Goal: Information Seeking & Learning: Learn about a topic

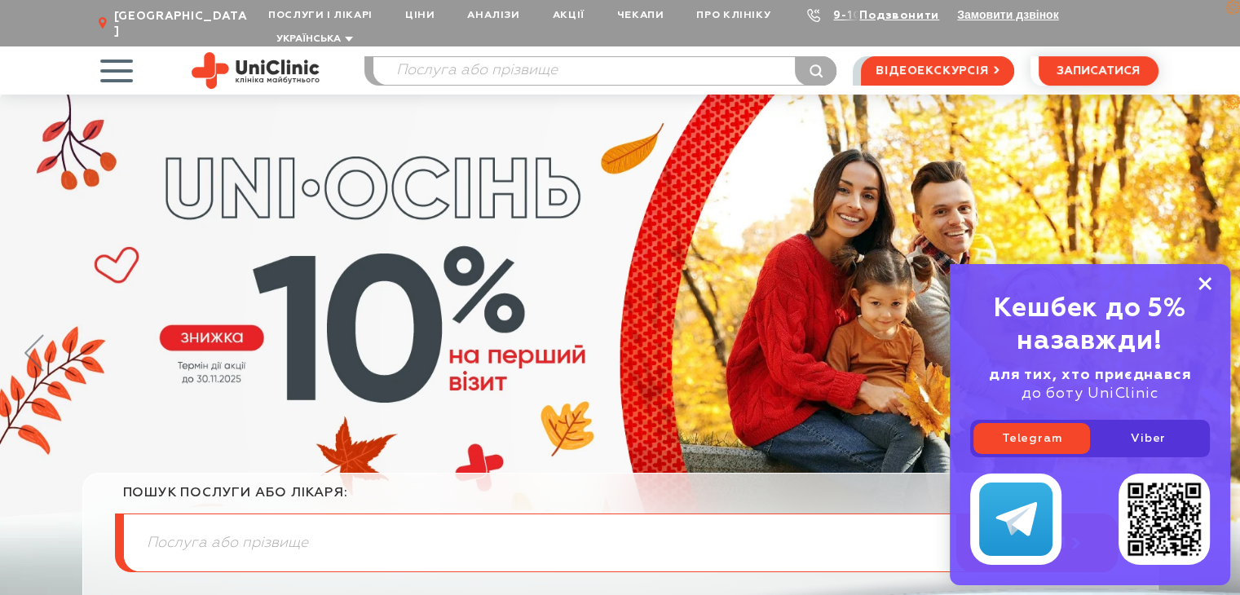
click at [1203, 284] on rect at bounding box center [1204, 283] width 13 height 13
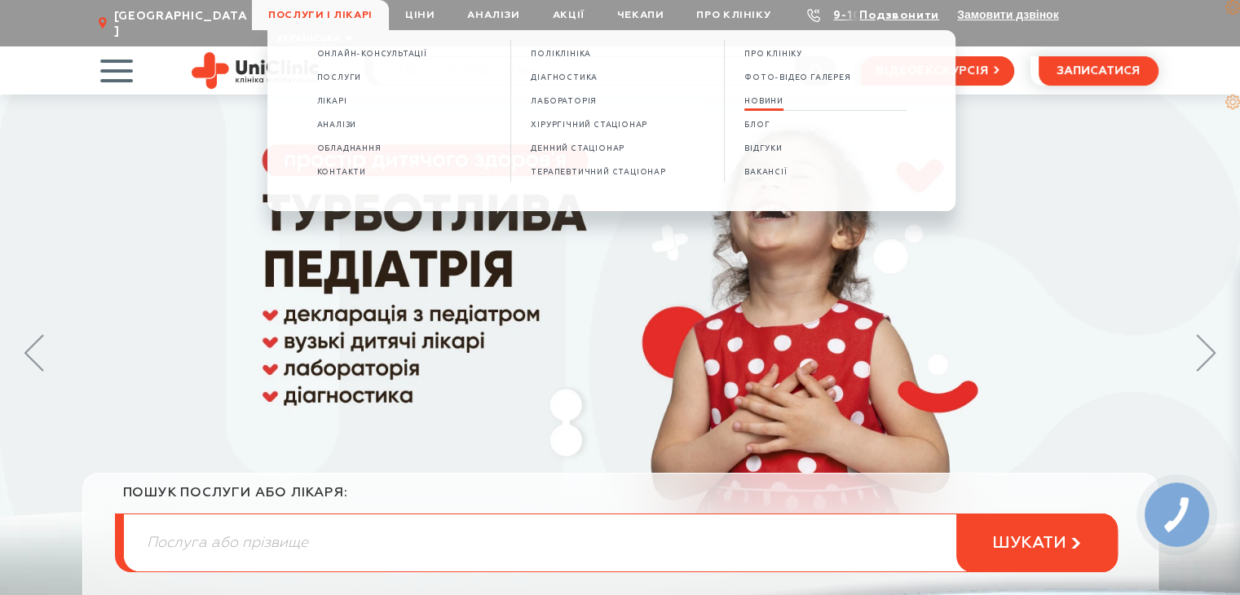
click at [773, 104] on span "НОВИНИ" at bounding box center [763, 101] width 39 height 9
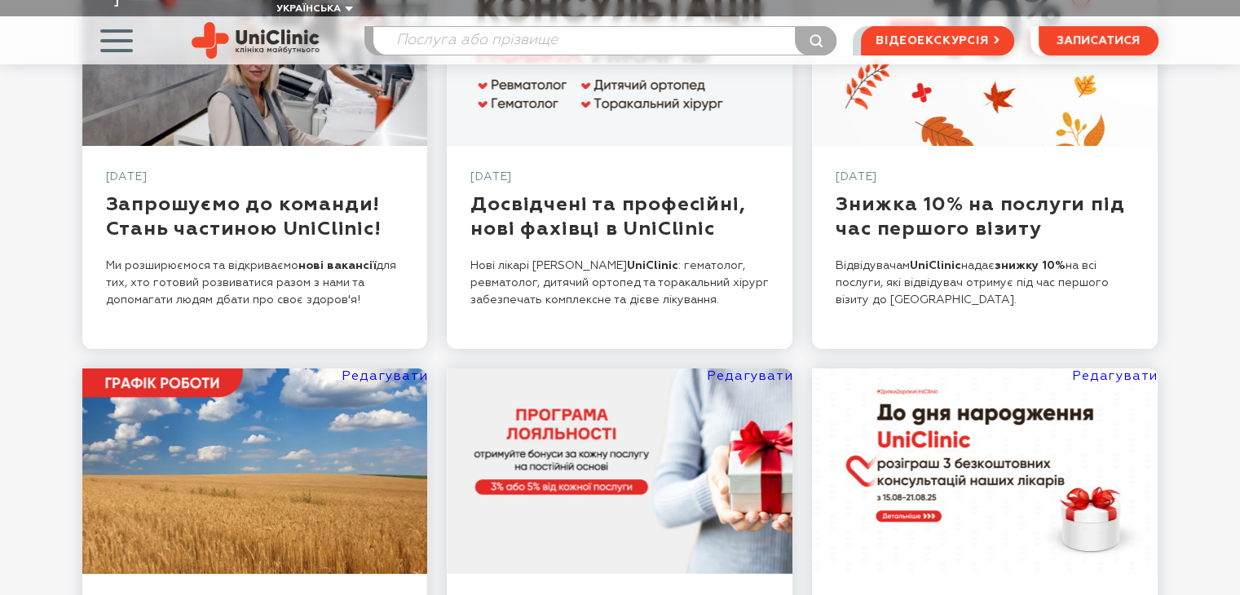
scroll to position [326, 0]
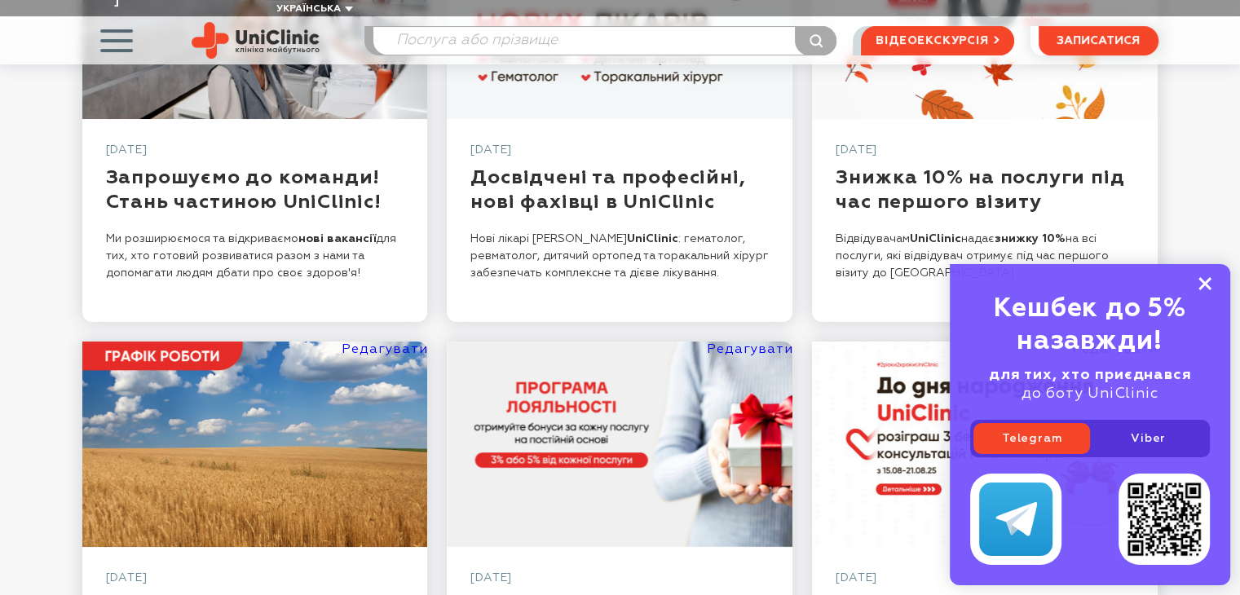
drag, startPoint x: 1205, startPoint y: 282, endPoint x: 905, endPoint y: 280, distance: 300.7
click at [1203, 282] on rect at bounding box center [1204, 283] width 13 height 13
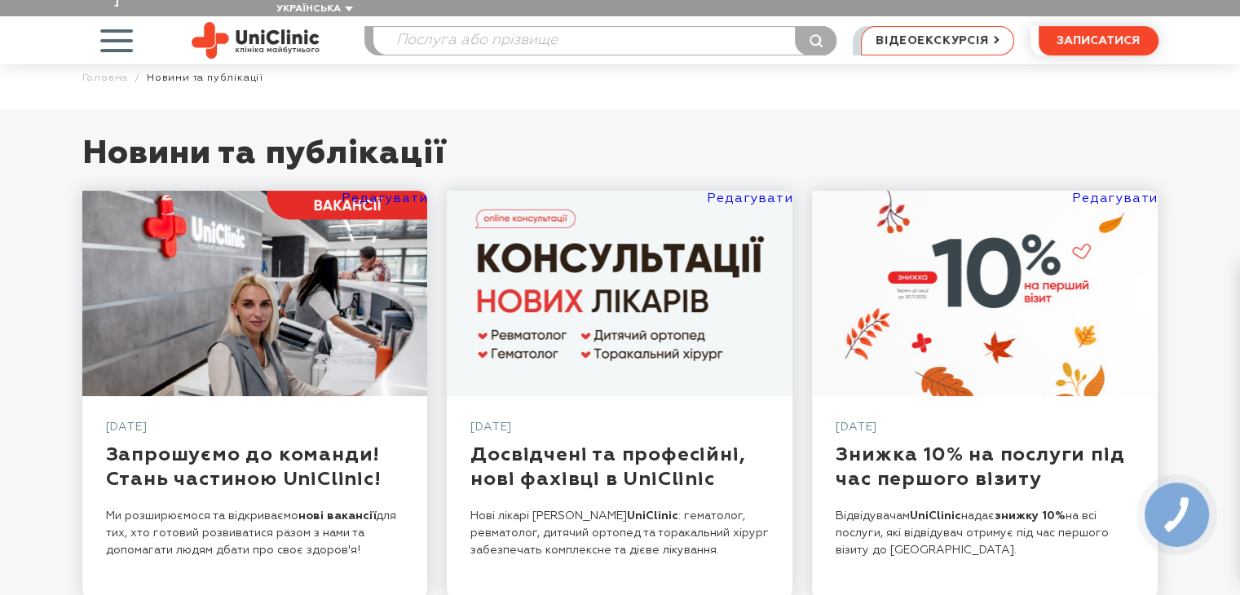
scroll to position [0, 0]
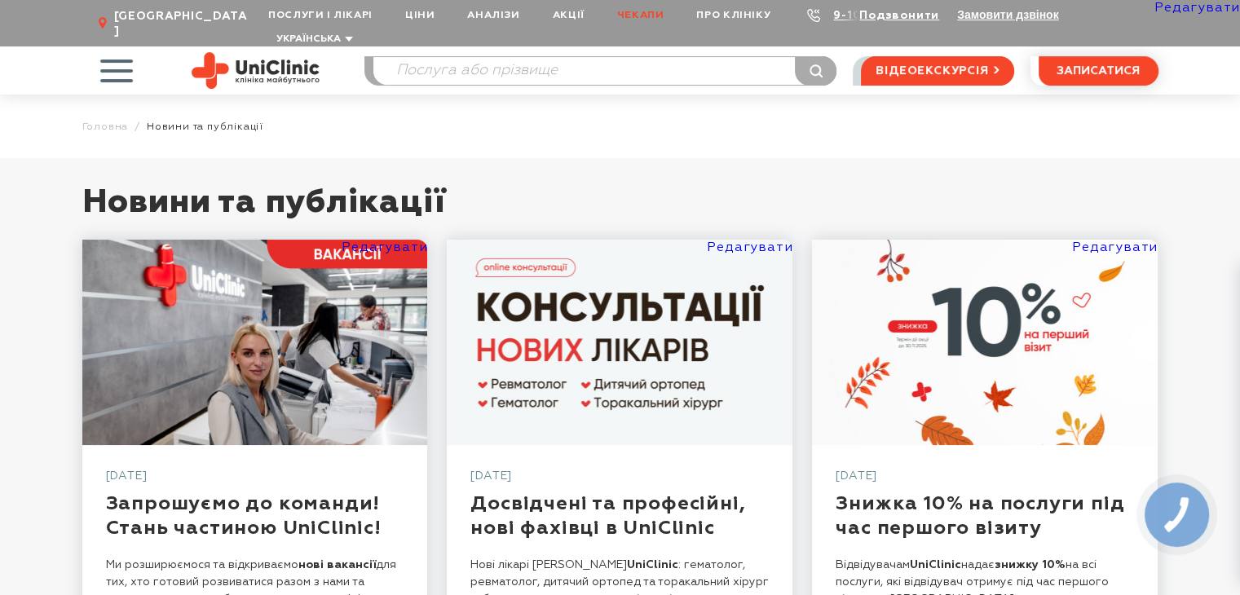
click at [641, 13] on link "Чекапи" at bounding box center [641, 15] width 80 height 30
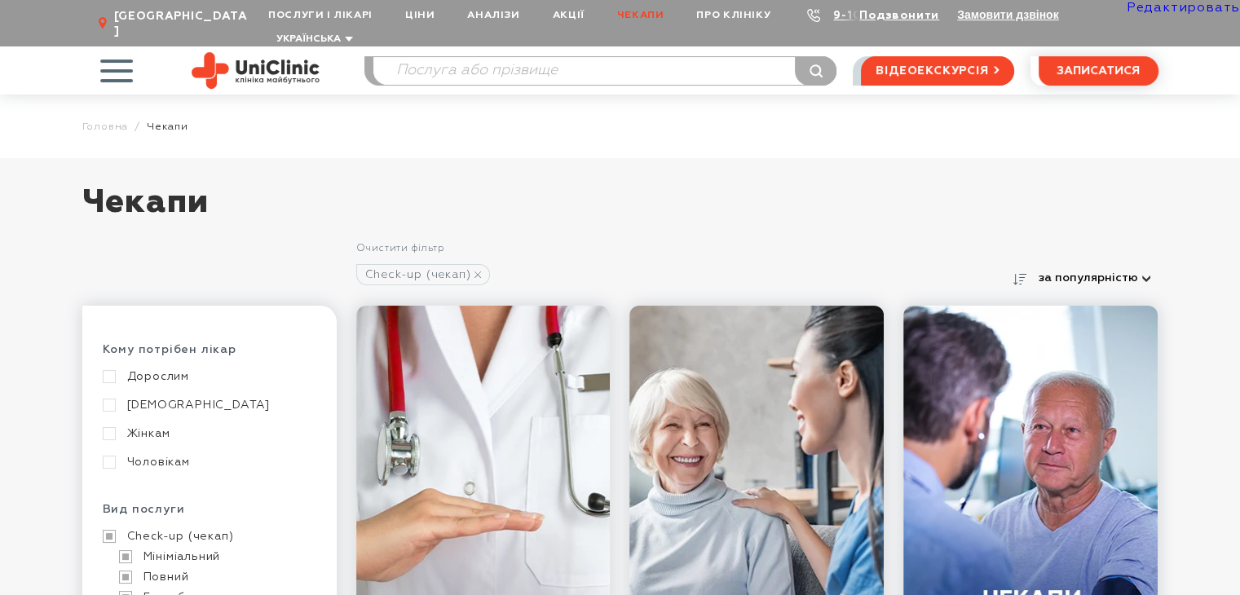
click at [107, 529] on link "Check-up (чекап)" at bounding box center [207, 536] width 209 height 15
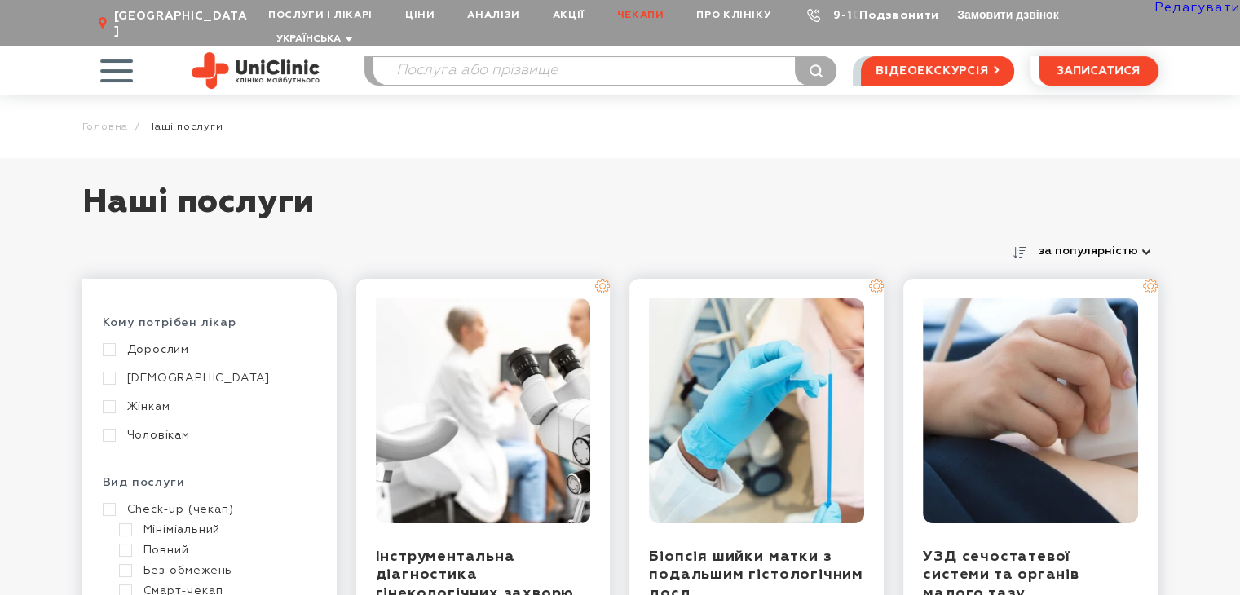
click at [111, 371] on link "[DEMOGRAPHIC_DATA]" at bounding box center [207, 378] width 209 height 15
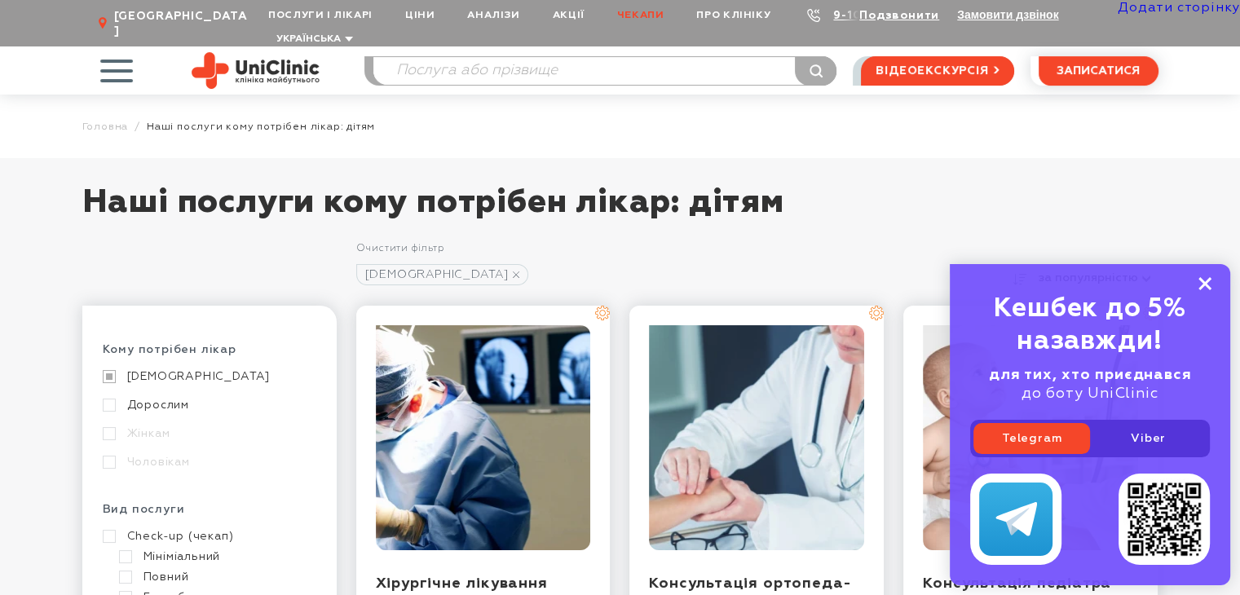
click at [1207, 280] on rect at bounding box center [1204, 283] width 13 height 13
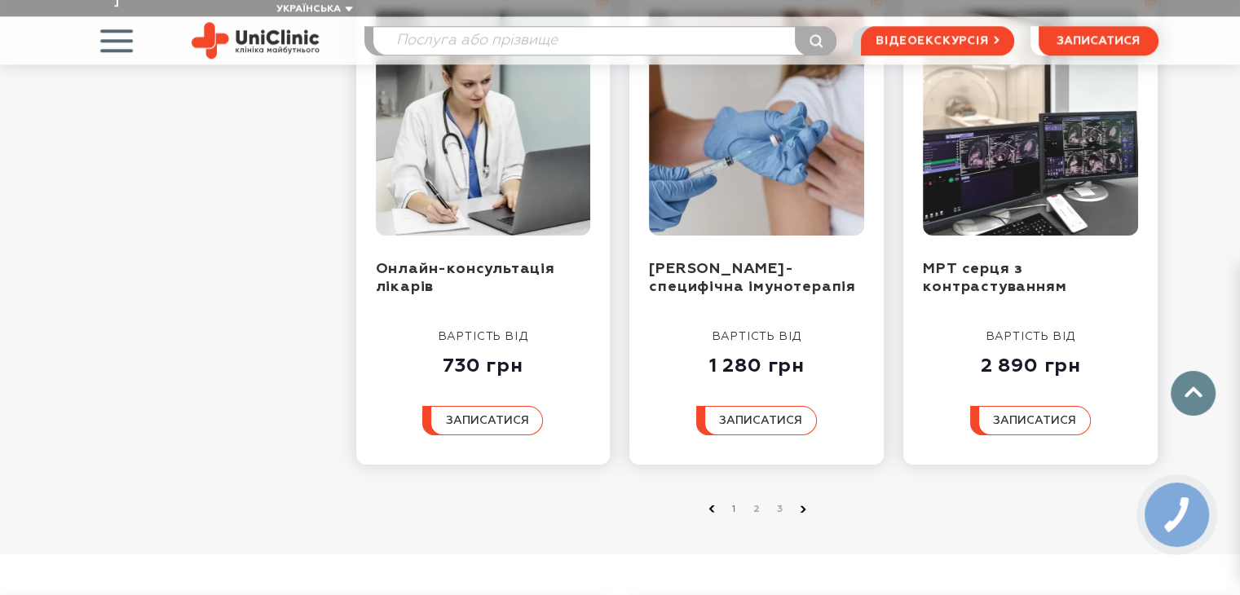
scroll to position [1956, 0]
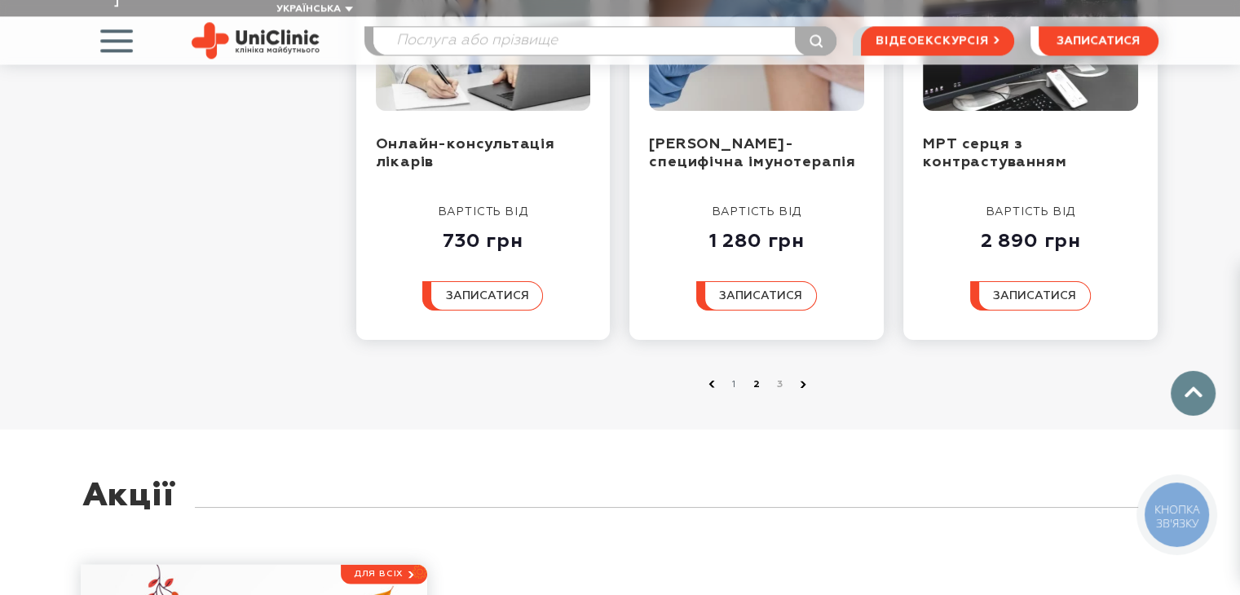
click at [753, 377] on link "2" at bounding box center [757, 385] width 16 height 16
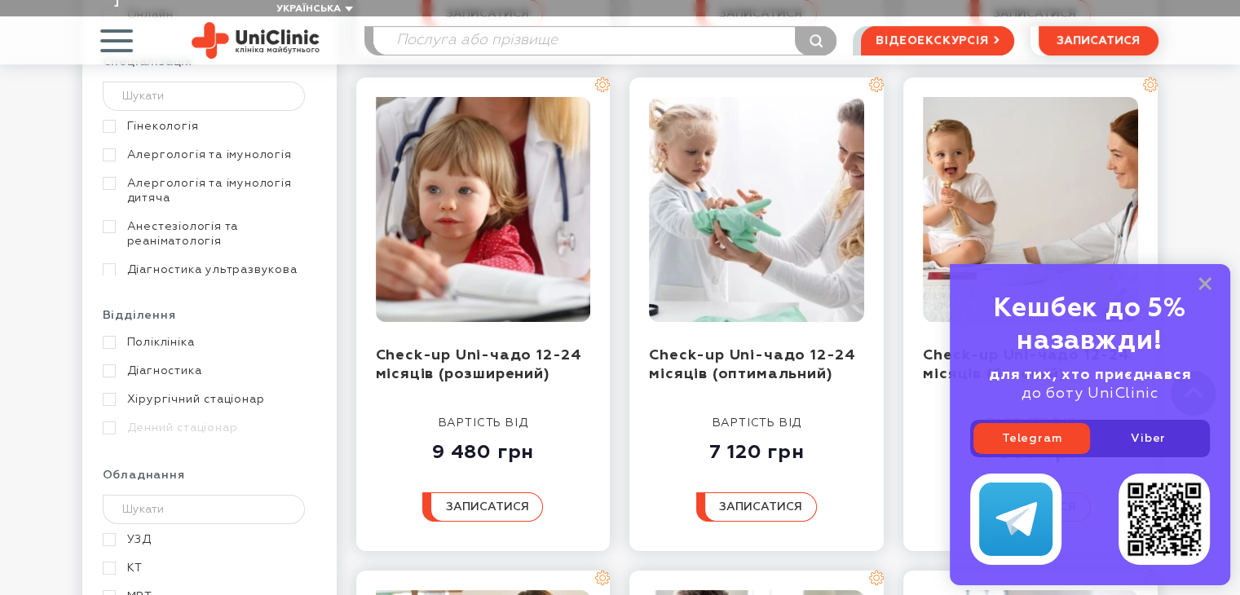
scroll to position [815, 0]
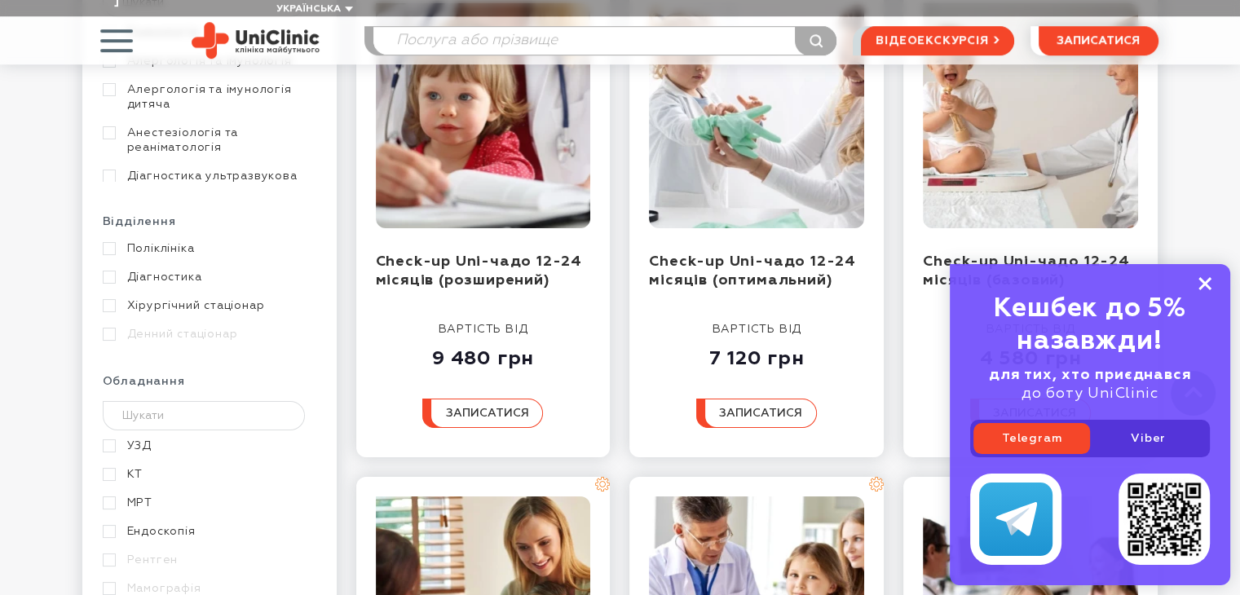
click at [1206, 285] on rect at bounding box center [1204, 283] width 13 height 13
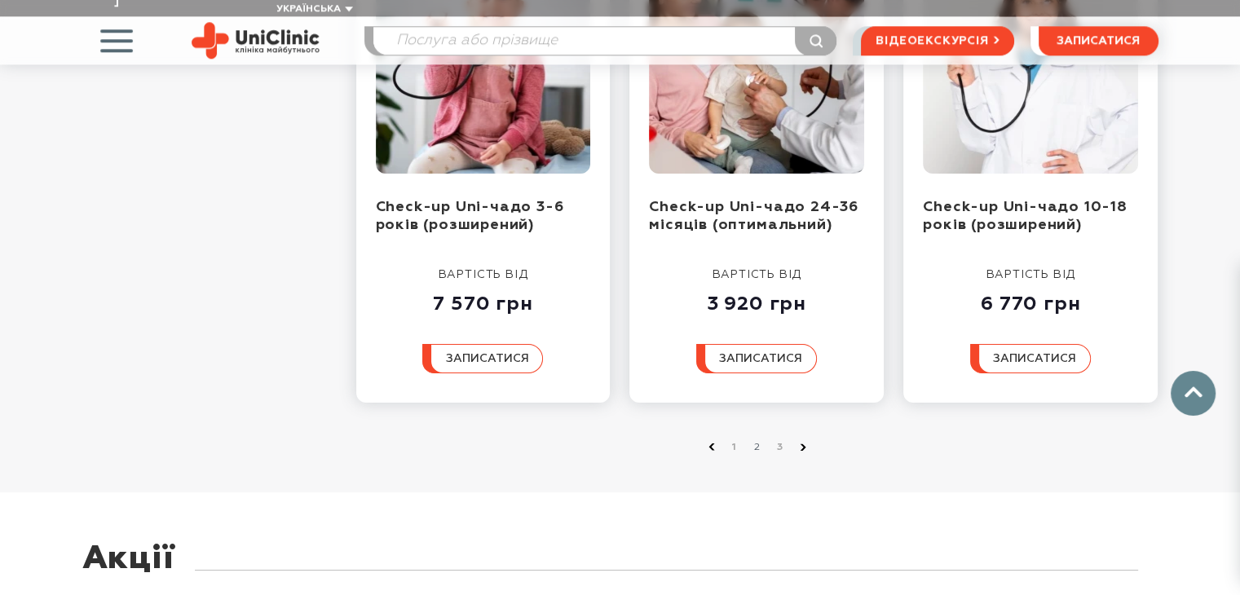
scroll to position [2037, 0]
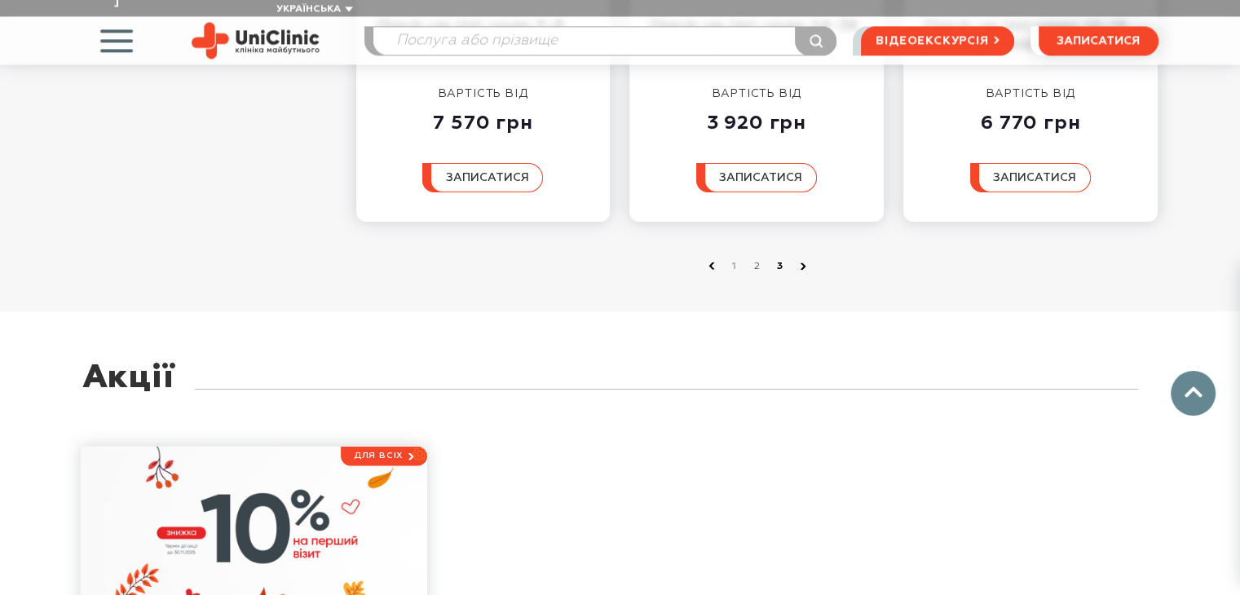
click at [779, 258] on link "3" at bounding box center [780, 266] width 16 height 16
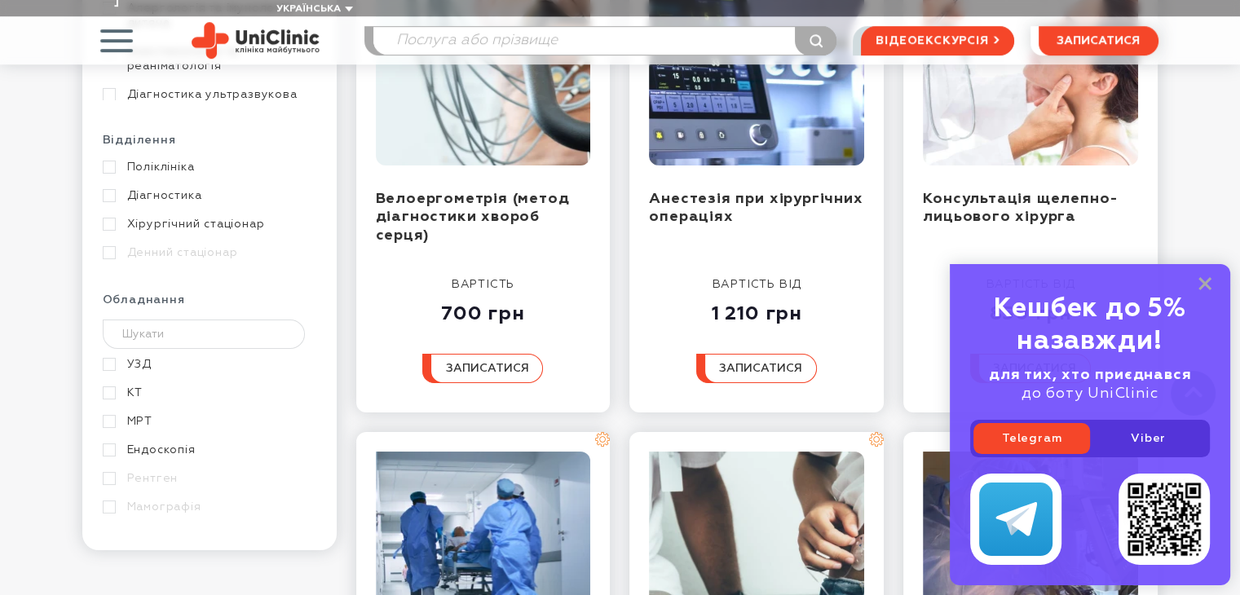
scroll to position [1222, 0]
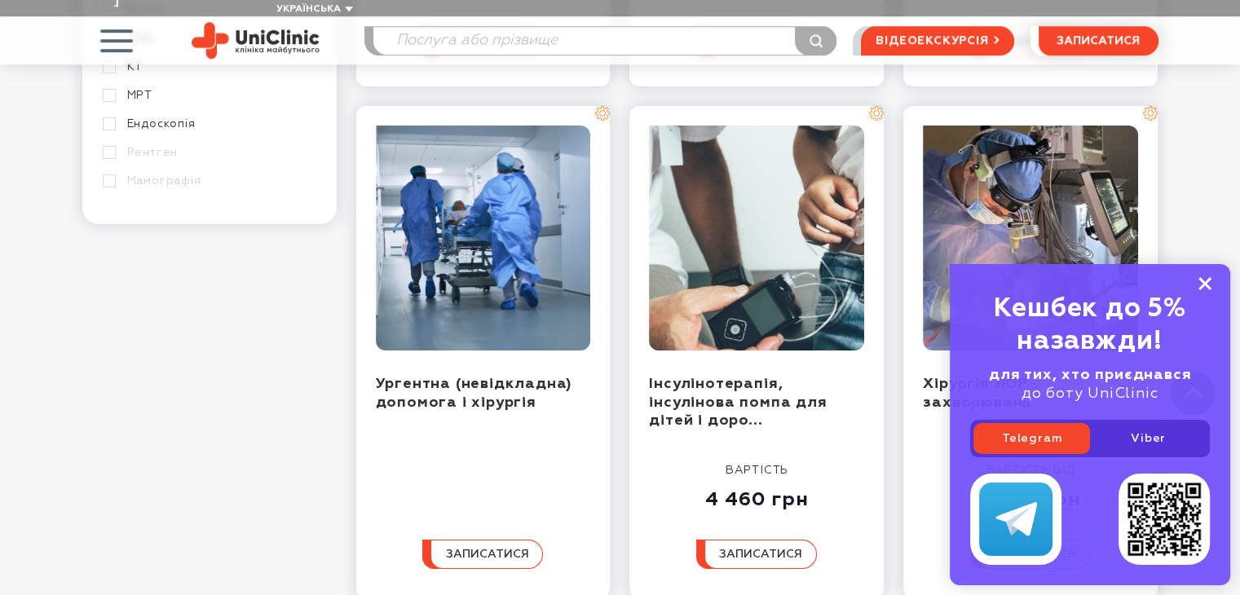
click at [1205, 284] on rect at bounding box center [1204, 283] width 13 height 13
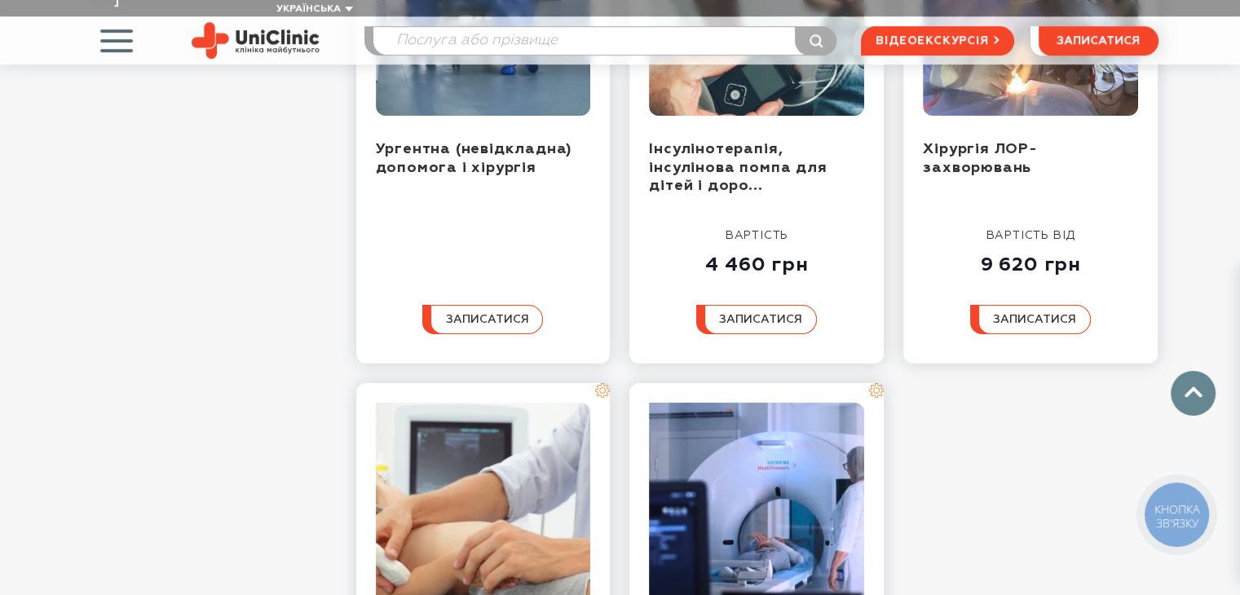
scroll to position [1816, 0]
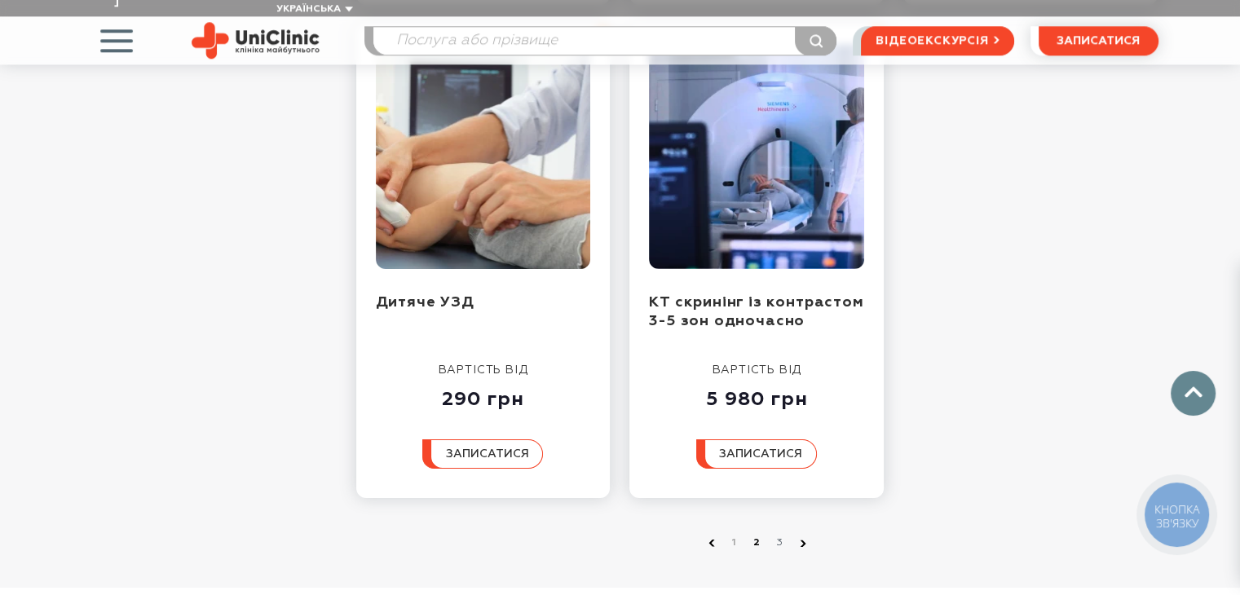
click at [755, 535] on link "2" at bounding box center [757, 543] width 16 height 16
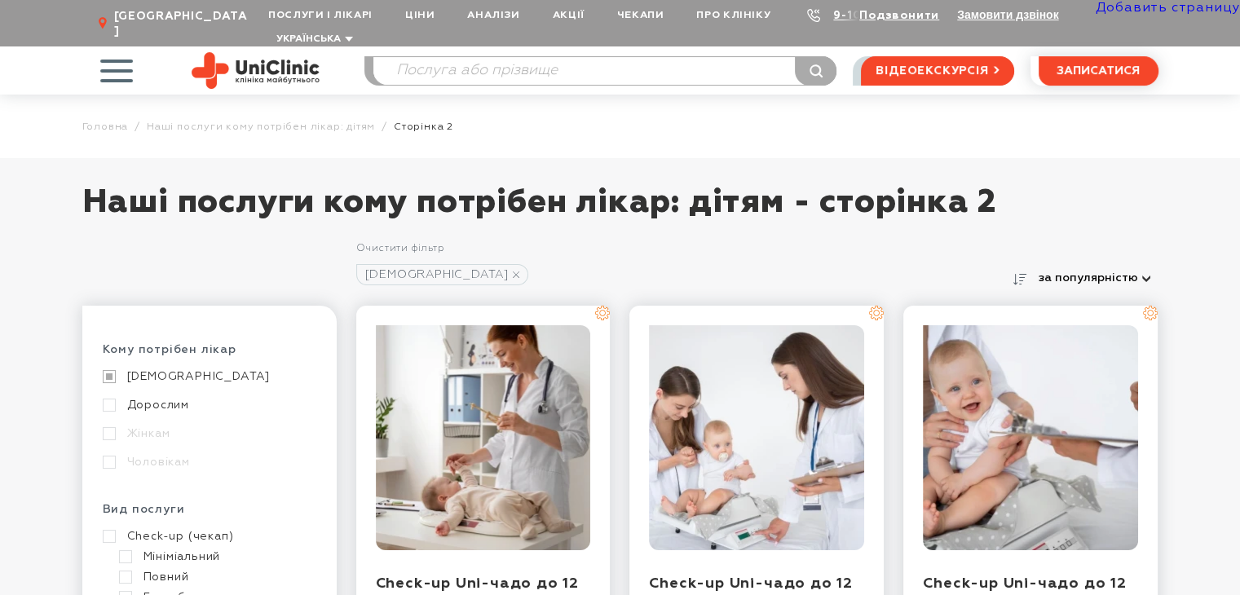
scroll to position [440, 0]
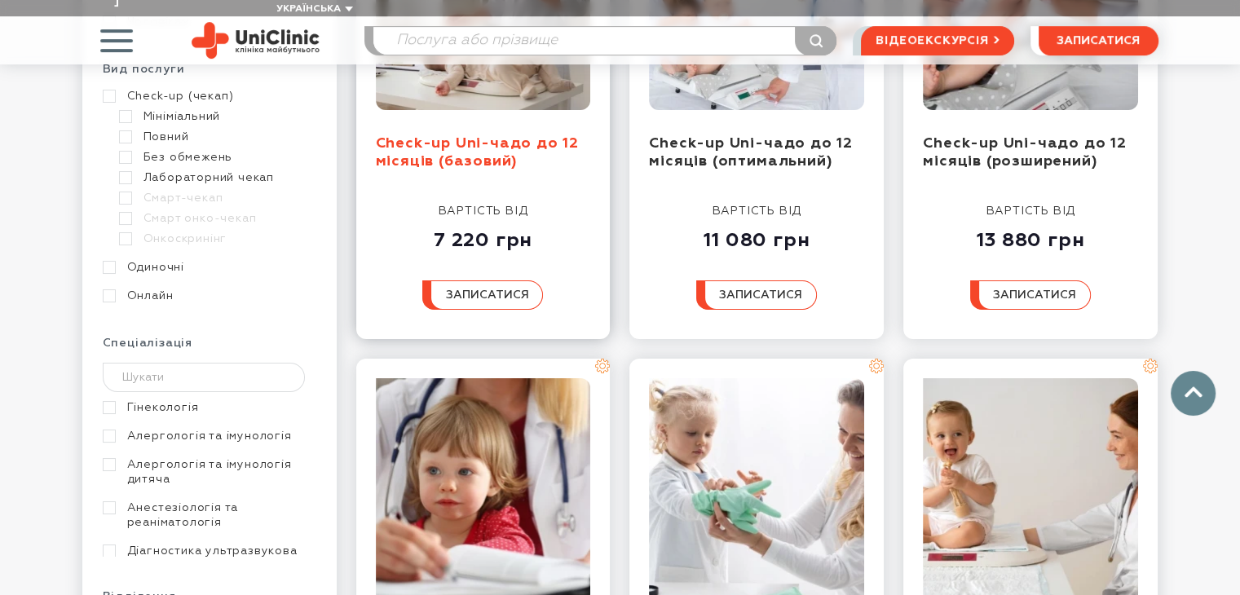
click at [512, 136] on link "Check-up Uni-чадо до 12 місяців (базовий)" at bounding box center [477, 152] width 203 height 33
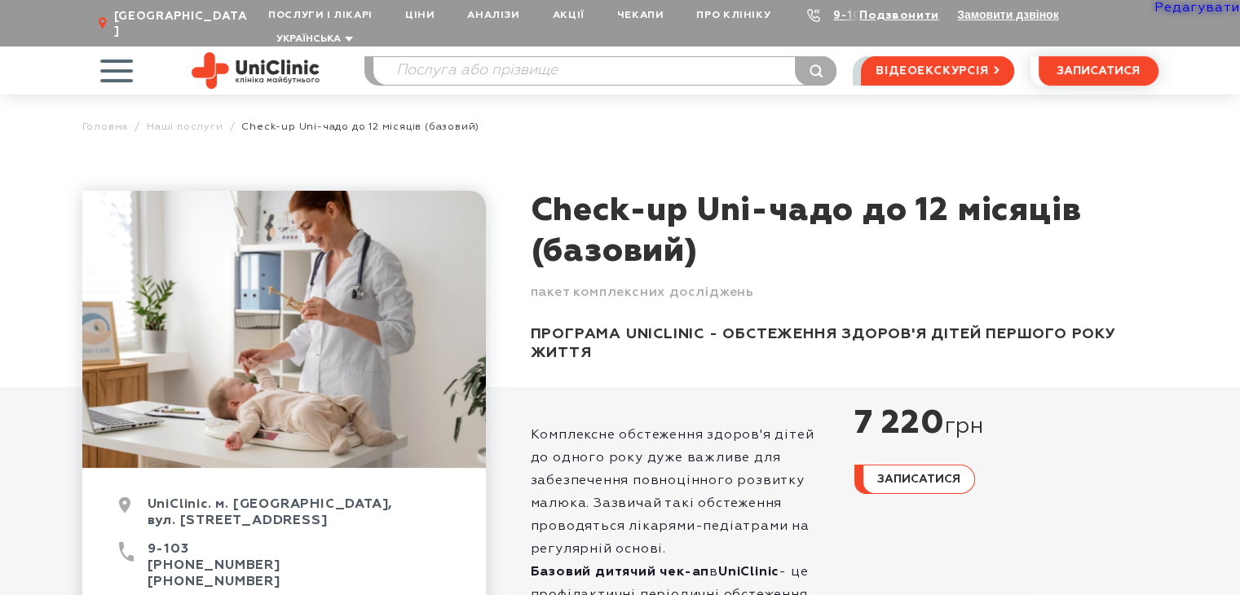
drag, startPoint x: 857, startPoint y: 196, endPoint x: 708, endPoint y: 185, distance: 148.8
click at [698, 191] on h1 "Check-up Uni-чадо до 12 місяців (базовий)" at bounding box center [845, 231] width 628 height 81
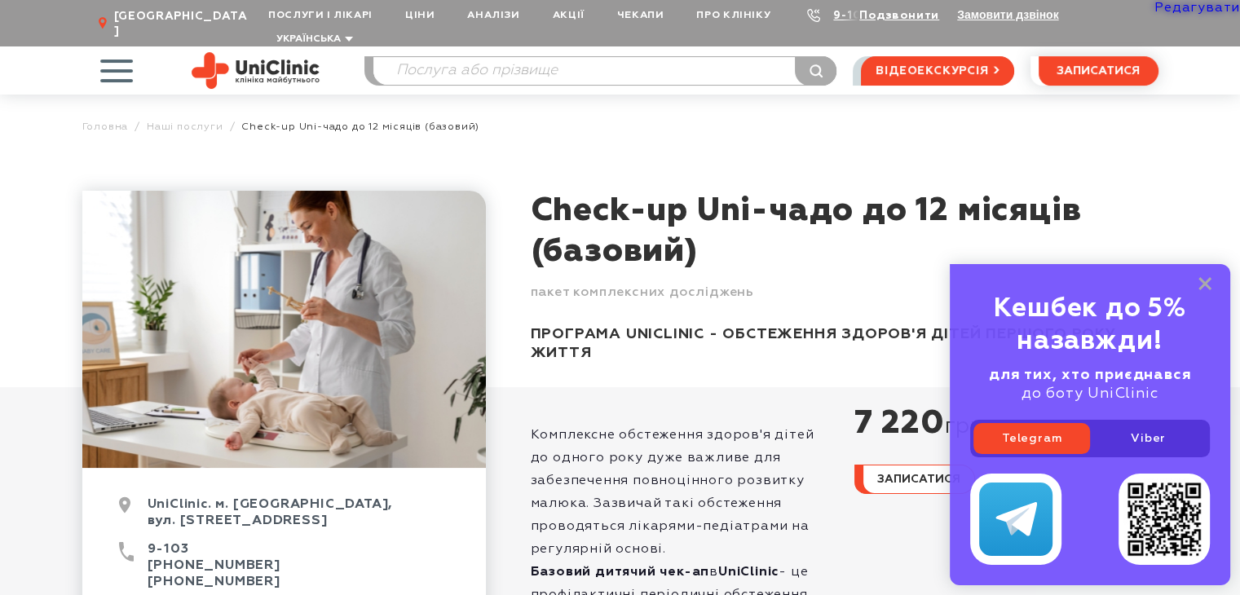
copy h1 "Uni-чадо"
click at [1204, 280] on icon at bounding box center [1204, 284] width 13 height 14
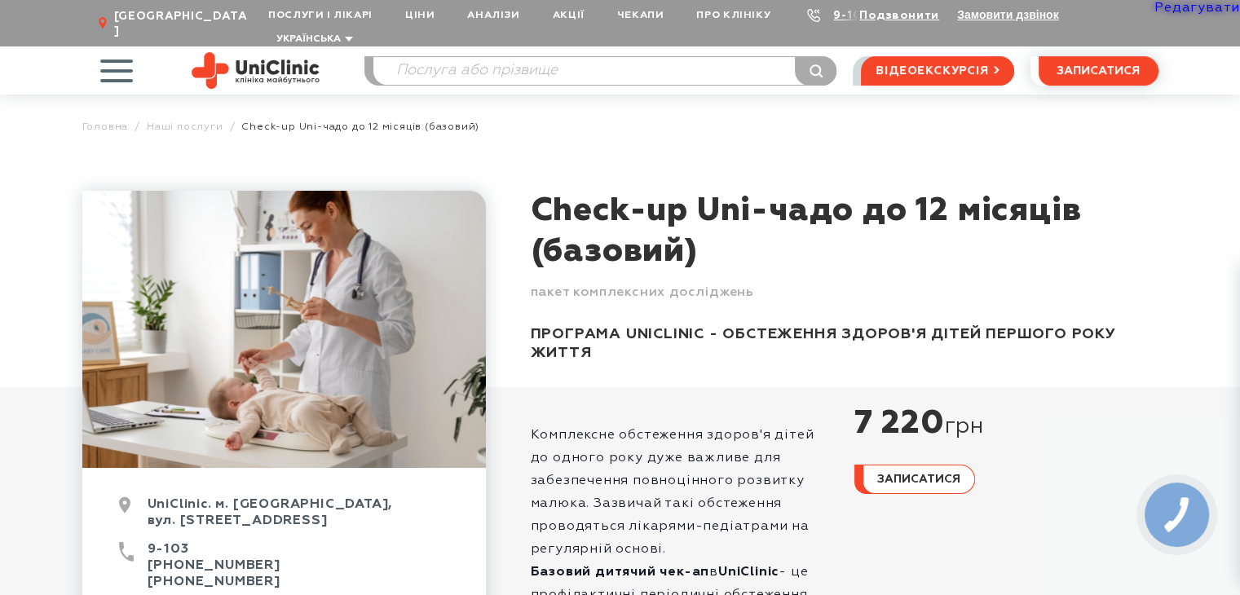
click at [622, 346] on div "Check-up Uni-чадо до 12 місяців (базовий) пакет комплексних досліджень ПРОГРАМА…" at bounding box center [845, 289] width 628 height 196
drag, startPoint x: 980, startPoint y: 317, endPoint x: 722, endPoint y: 319, distance: 258.4
click at [722, 319] on div "ПРОГРАМА UNICLINIC - ОБСТЕЖЕННЯ ЗДОРОВ'Я ДІТЕЙ ПЕРШОГО РОКУ ЖИТТЯ" at bounding box center [845, 332] width 628 height 62
copy div "ОБСТЕЖЕННЯ ЗДОРОВ'Я ДІТЕЙ"
click at [907, 337] on div "ПРОГРАМА UNICLINIC - ОБСТЕЖЕННЯ ЗДОРОВ'Я ДІТЕЙ ПЕРШОГО РОКУ ЖИТТЯ" at bounding box center [845, 332] width 628 height 62
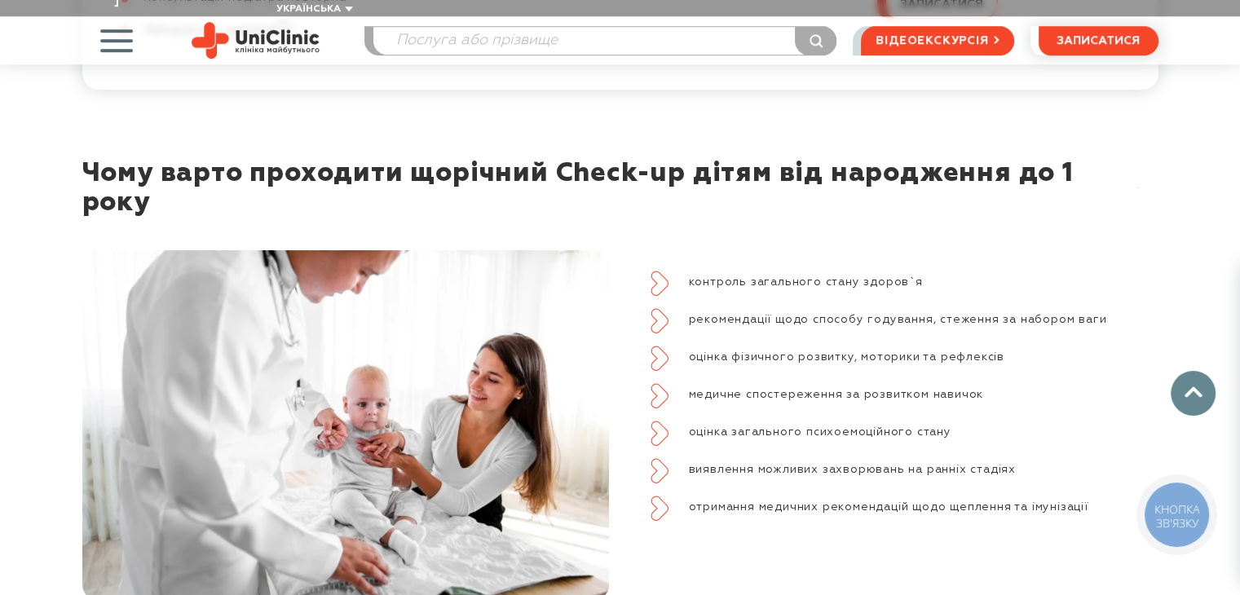
scroll to position [1385, 0]
